Goal: Navigation & Orientation: Find specific page/section

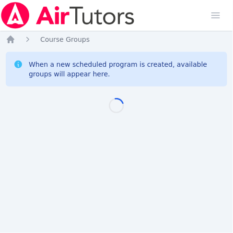
click at [8, 143] on div "Home Sessions Study Groups Students Messages Open user menu Jennifer (Jen) Grub…" at bounding box center [116, 116] width 233 height 233
